Goal: Task Accomplishment & Management: Use online tool/utility

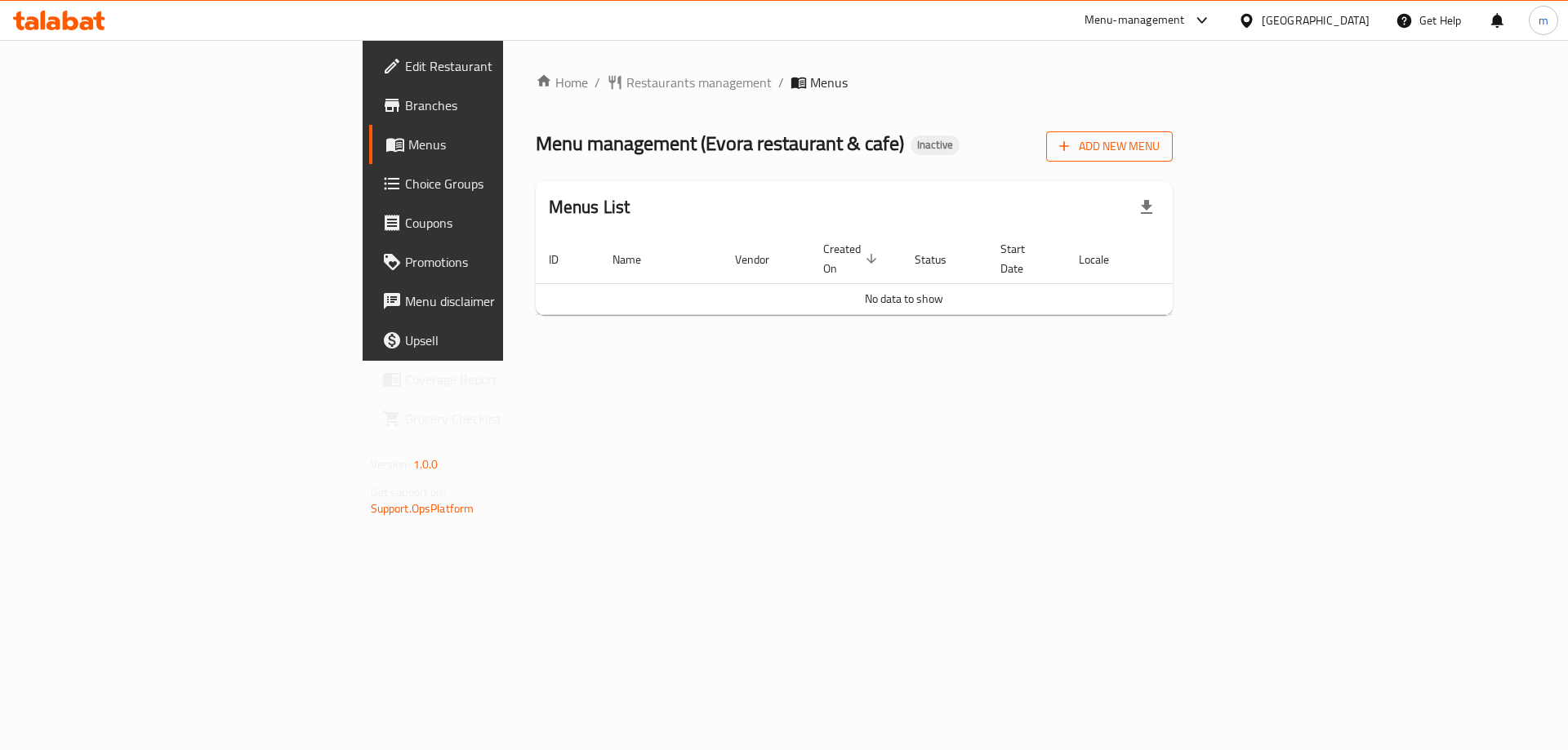
click at [1160, 144] on span "Add New Menu" at bounding box center [1109, 146] width 100 height 20
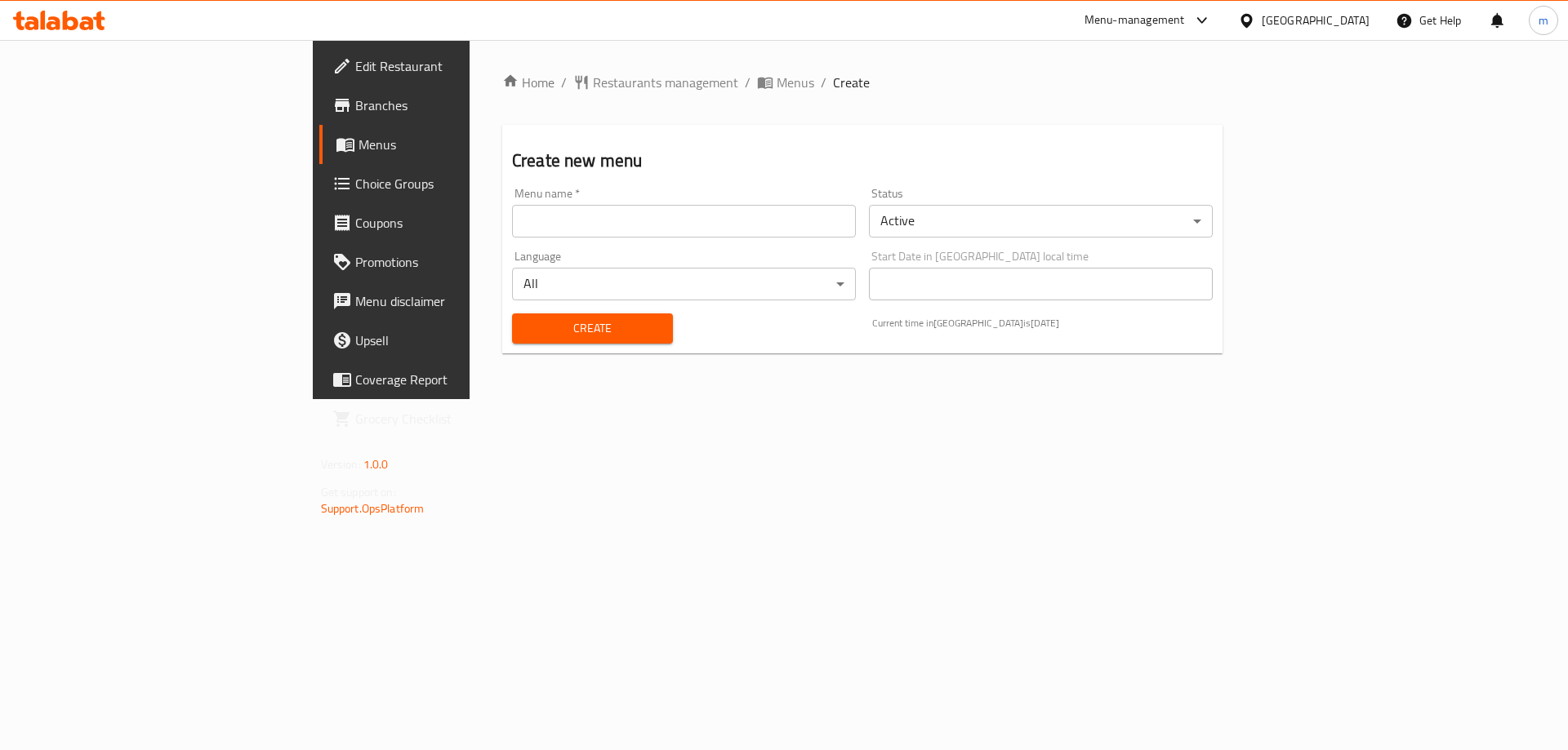
click at [512, 228] on input "text" at bounding box center [684, 221] width 344 height 33
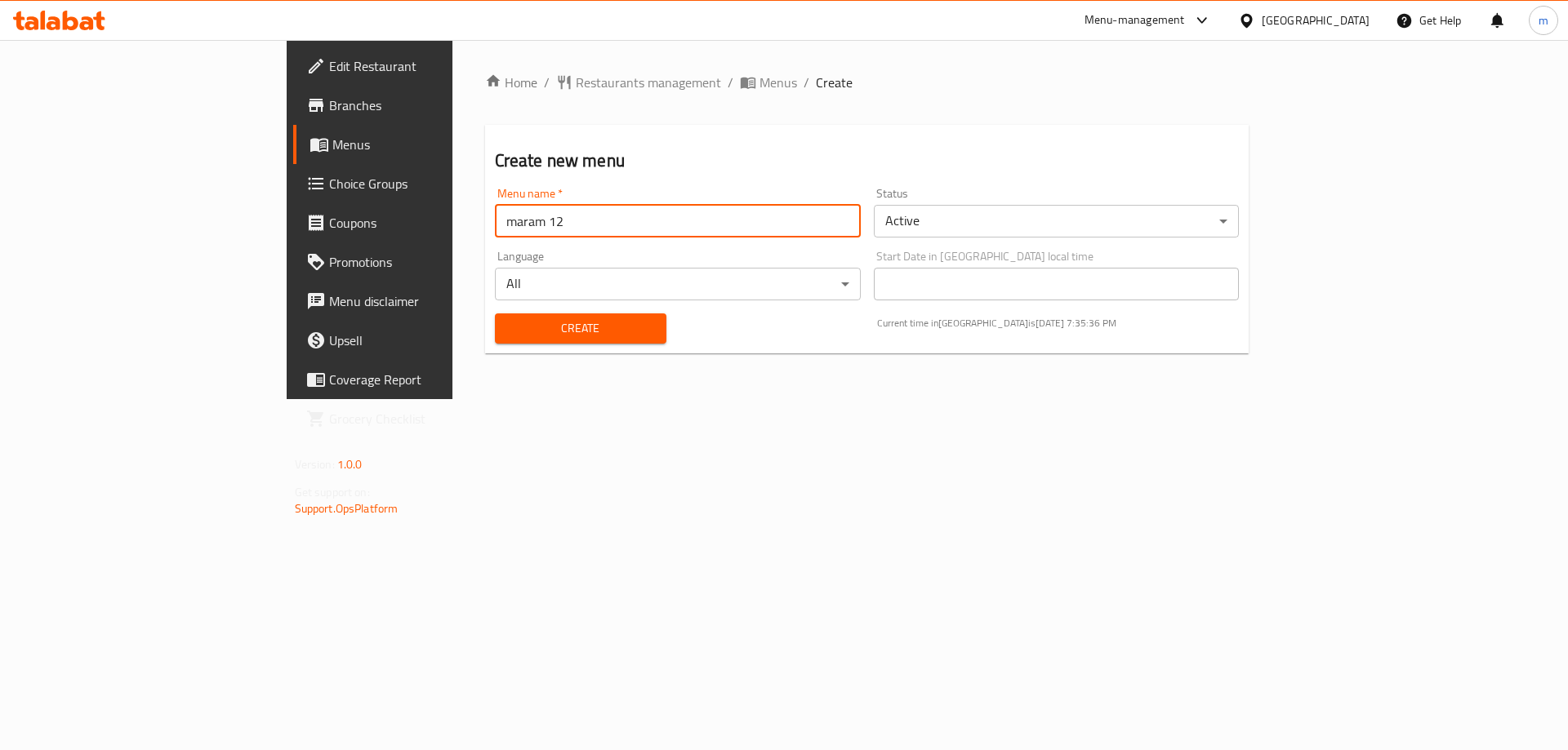
type input "maram 12"
click at [495, 314] on button "Create" at bounding box center [580, 329] width 172 height 30
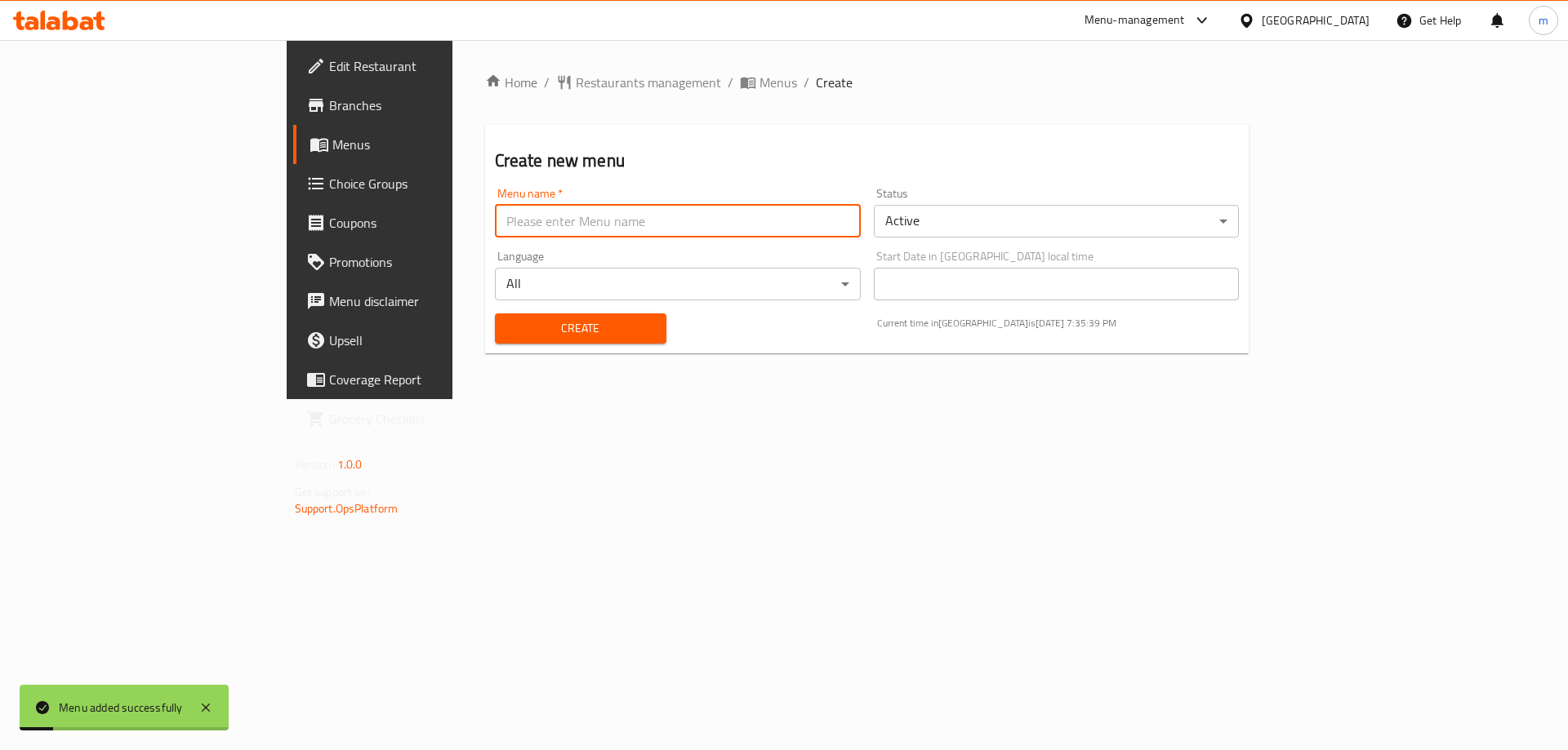
click at [452, 399] on div "Home / Restaurants management / Menus / Create Create new menu Menu name   * Me…" at bounding box center [867, 219] width 829 height 359
click at [332, 147] on span "Menus" at bounding box center [434, 145] width 204 height 20
